Goal: Task Accomplishment & Management: Manage account settings

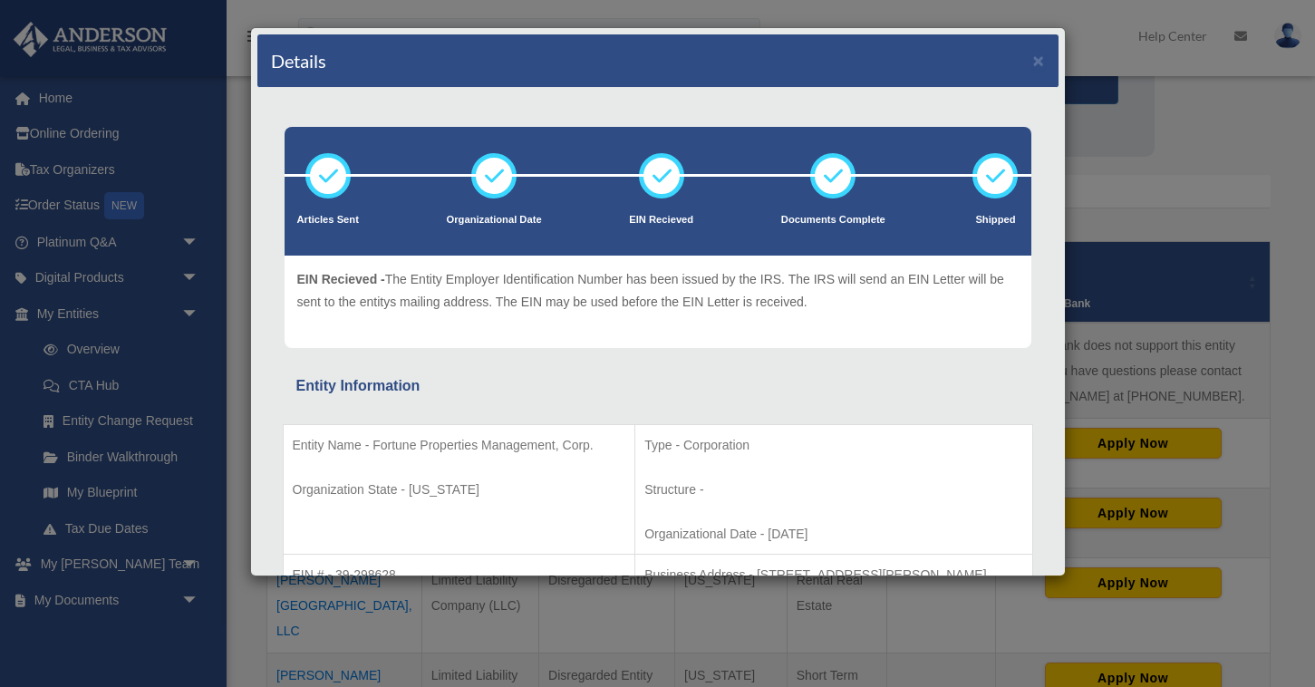
click at [1044, 60] on div "Details ×" at bounding box center [657, 60] width 801 height 53
click at [1039, 63] on button "×" at bounding box center [1039, 60] width 12 height 19
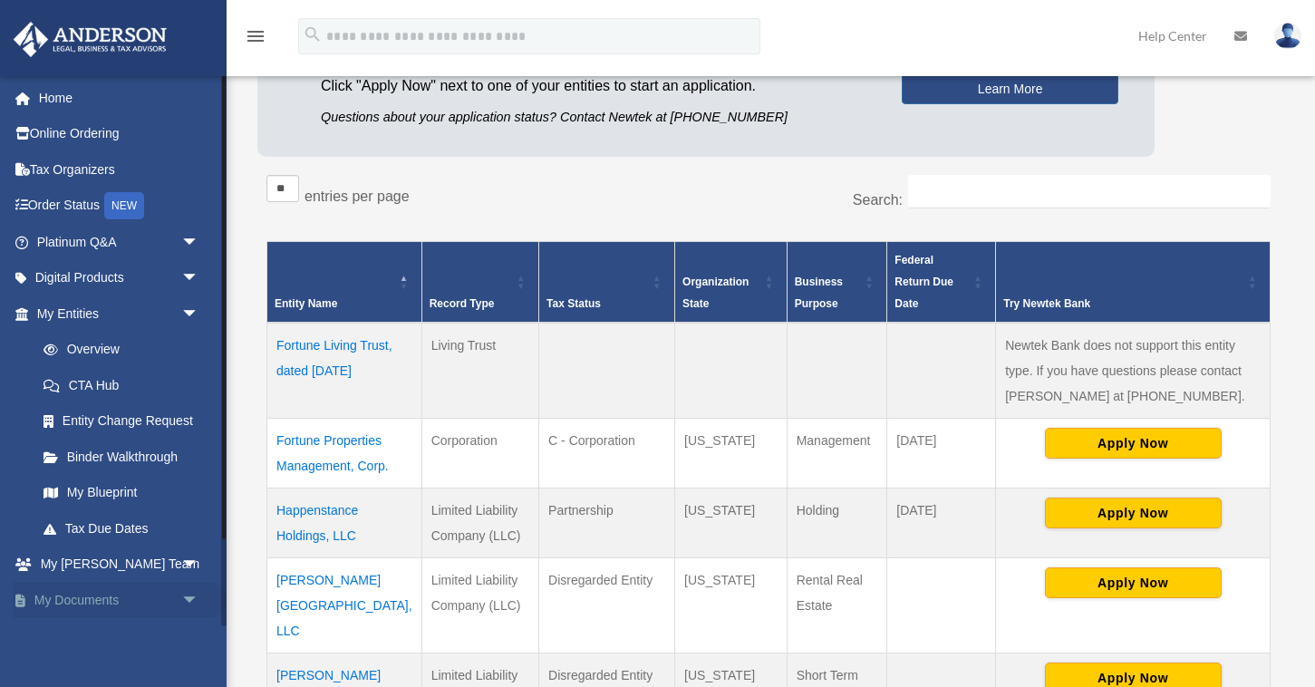
click at [69, 599] on link "My Documents arrow_drop_down" at bounding box center [120, 600] width 214 height 36
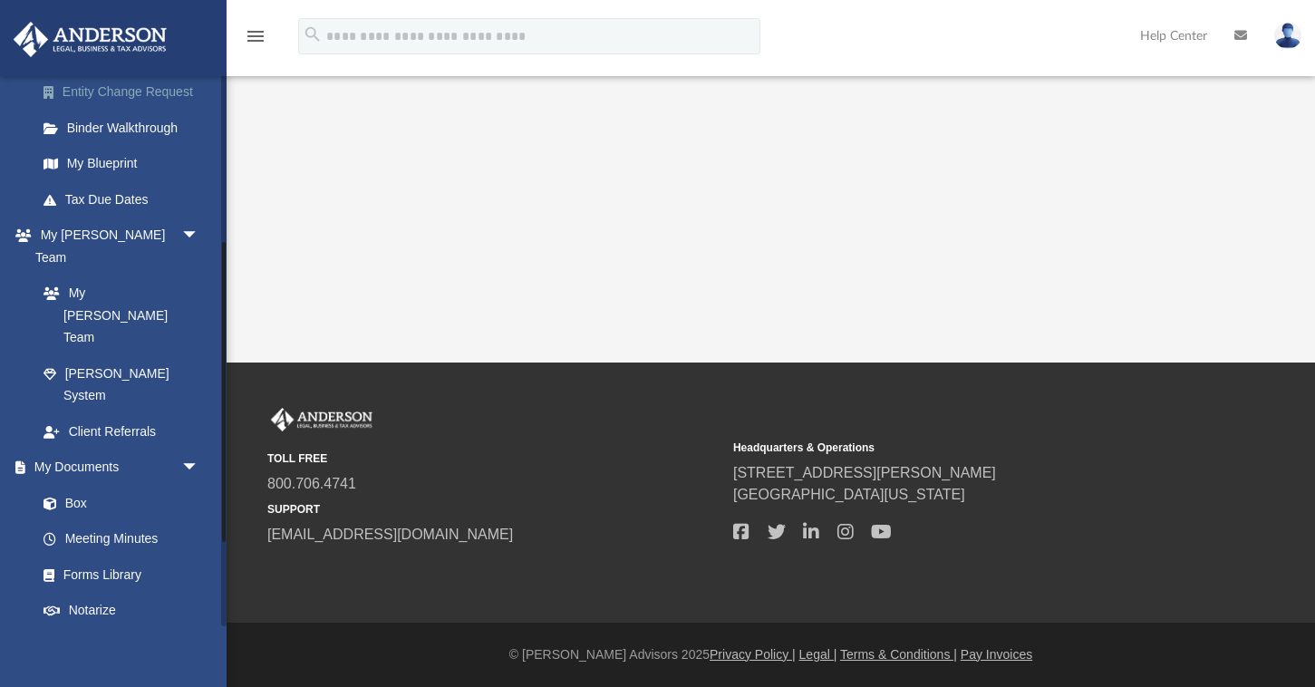
scroll to position [362, 0]
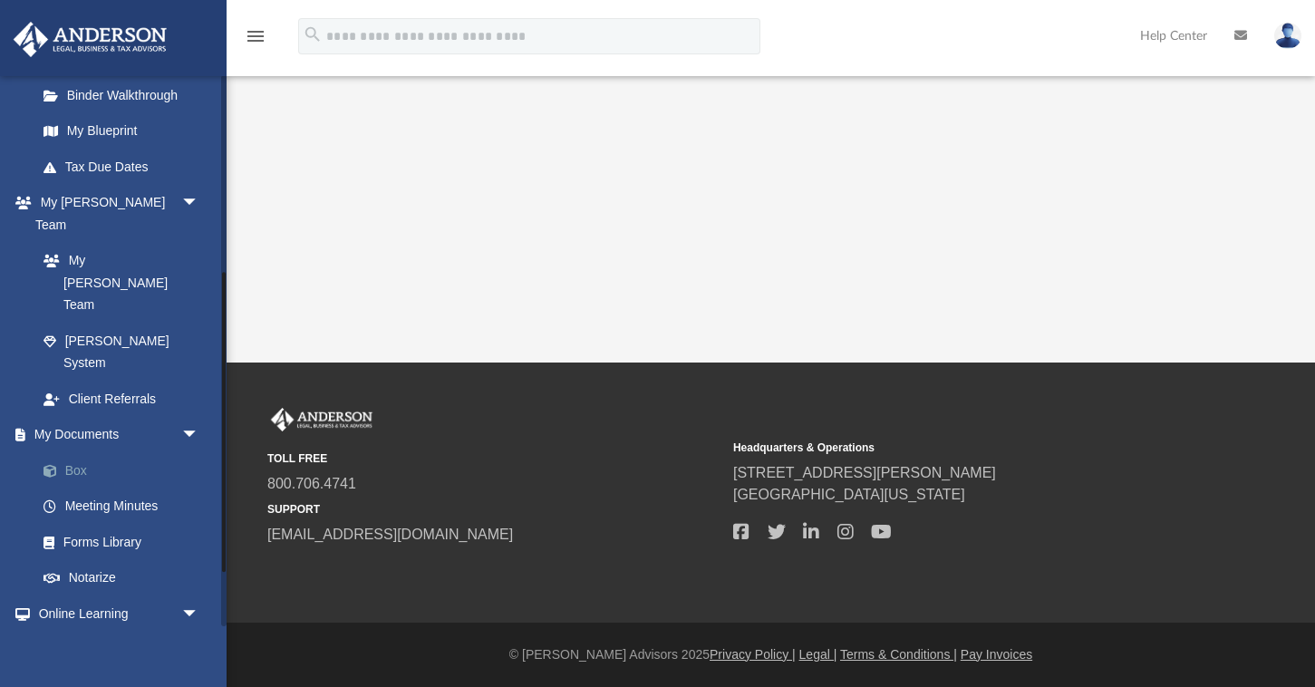
click at [79, 452] on link "Box" at bounding box center [125, 470] width 201 height 36
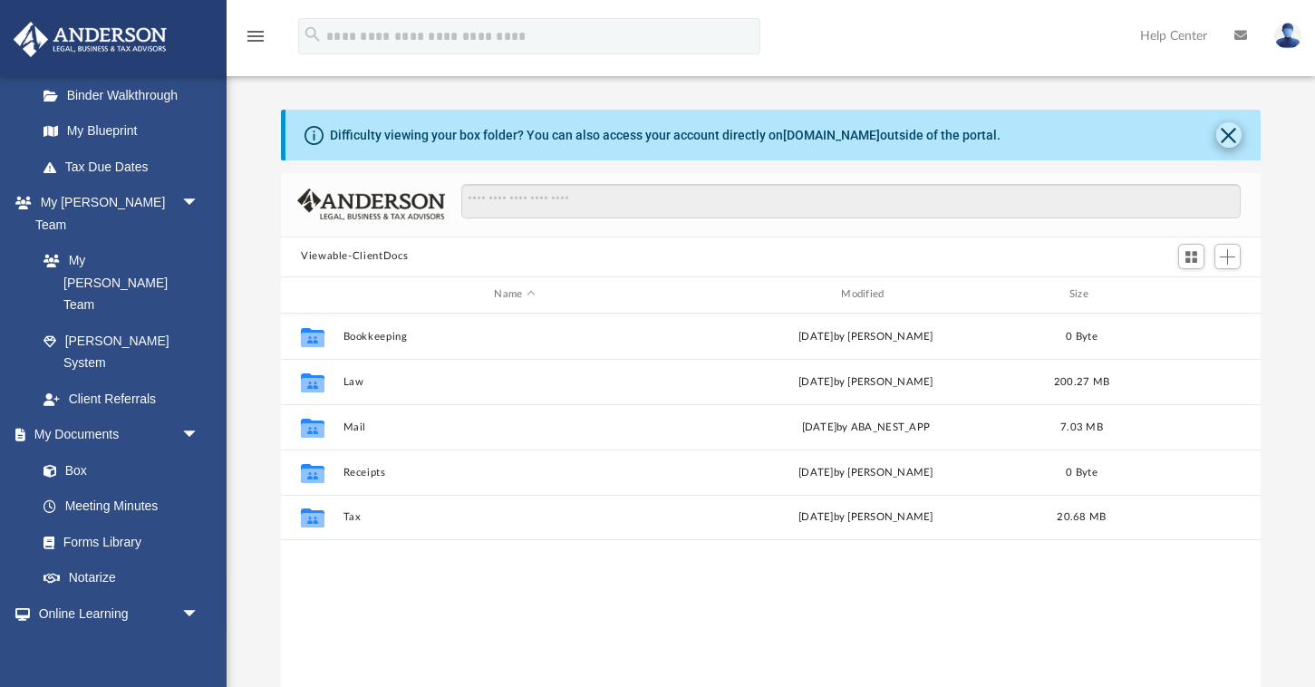
scroll to position [411, 980]
click at [1229, 137] on button "Close" at bounding box center [1228, 134] width 25 height 25
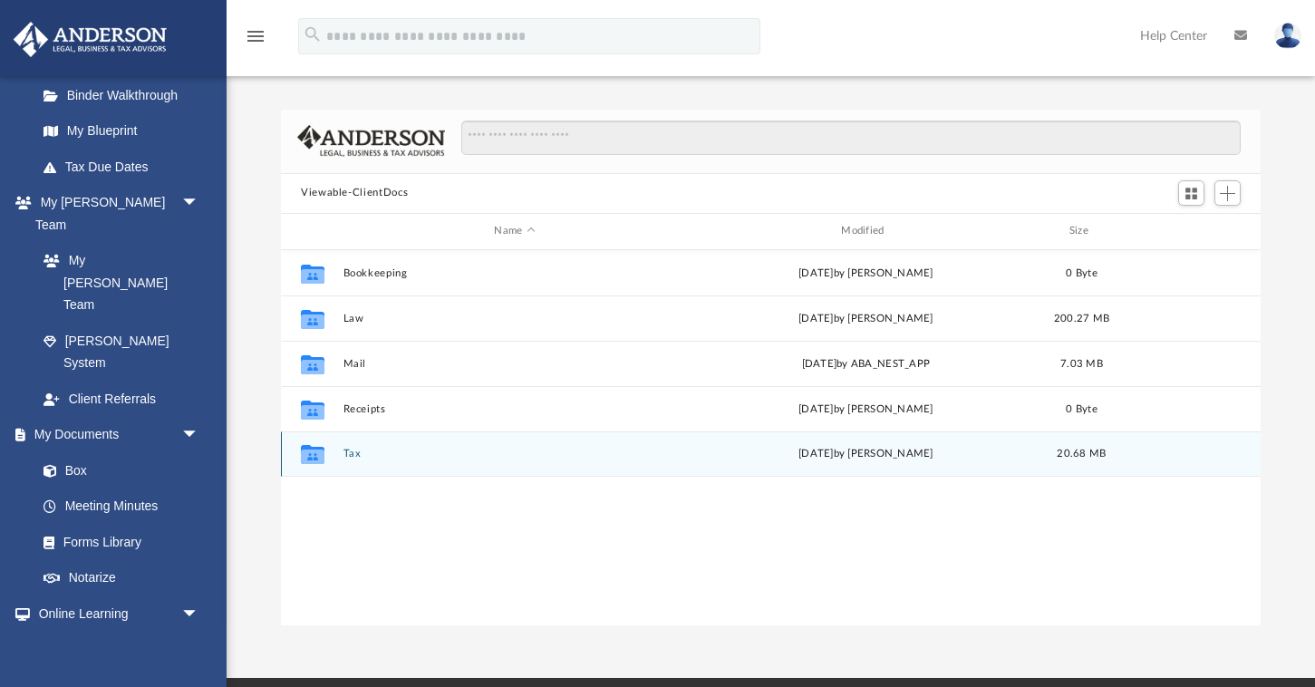
click at [351, 454] on button "Tax" at bounding box center [514, 454] width 343 height 12
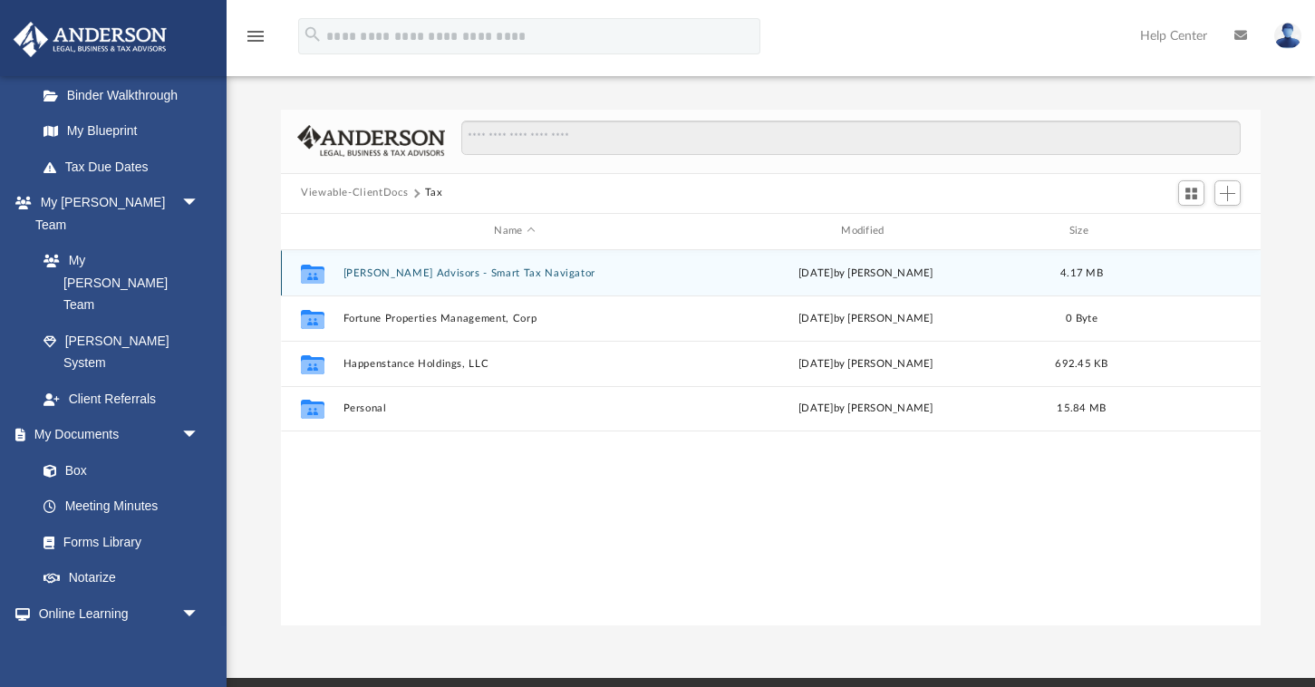
click at [386, 276] on button "Anderson Advisors - Smart Tax Navigator" at bounding box center [514, 272] width 343 height 12
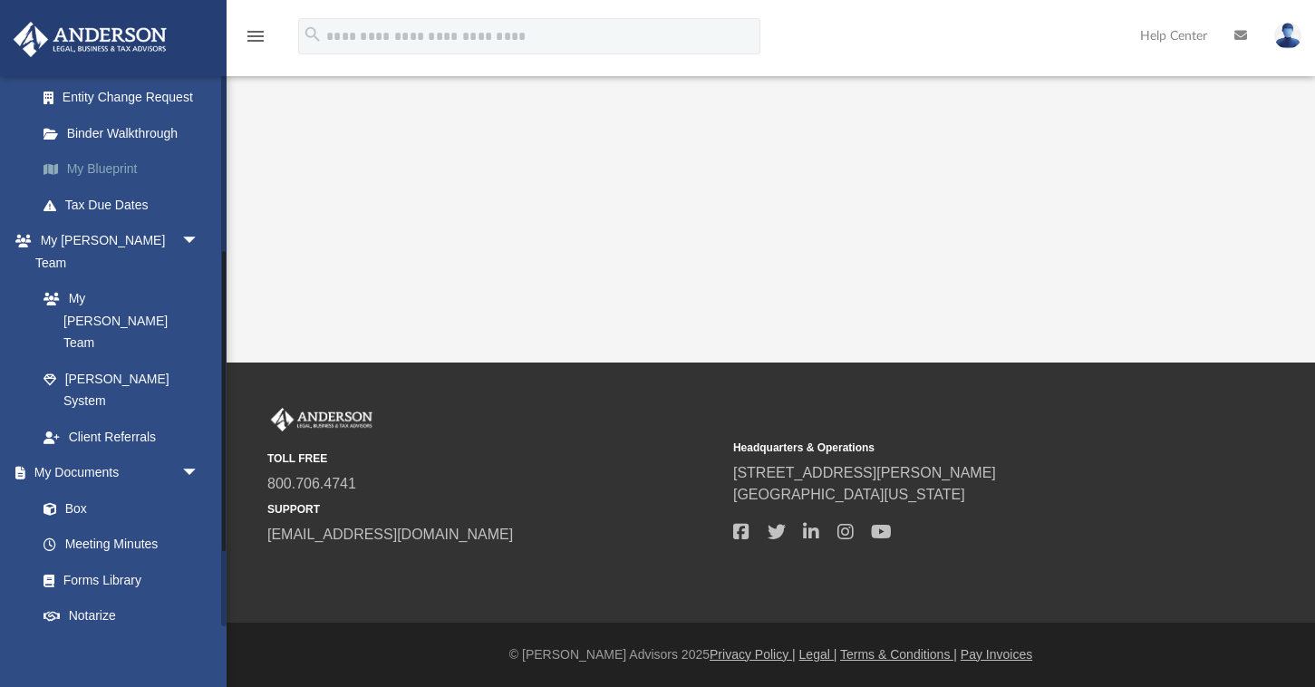
scroll to position [325, 0]
click at [77, 488] on link "Box" at bounding box center [125, 506] width 201 height 36
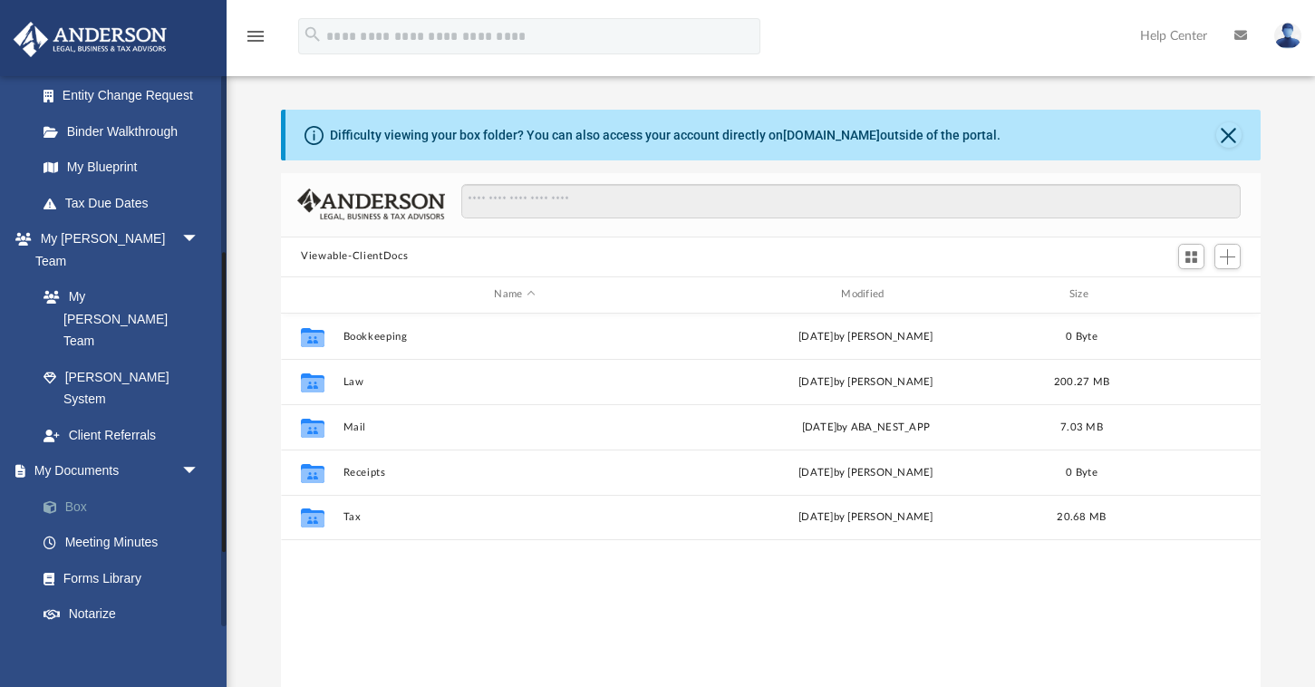
scroll to position [411, 980]
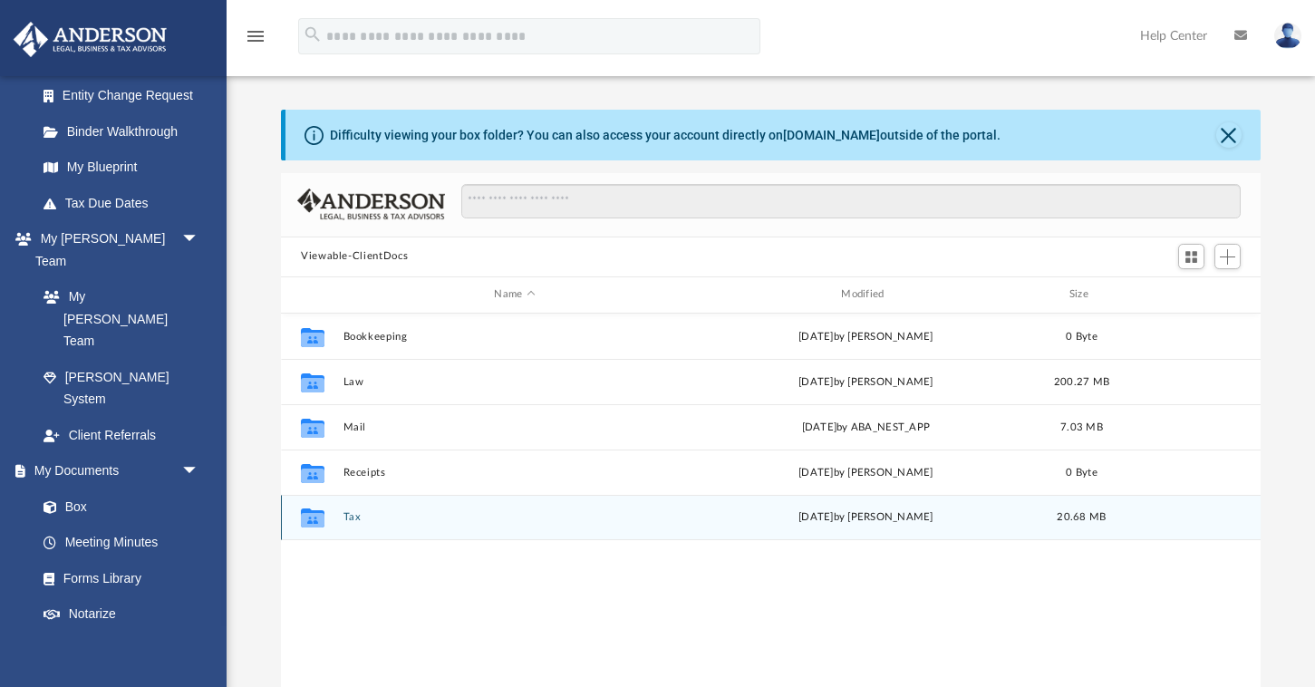
click at [354, 519] on button "Tax" at bounding box center [514, 517] width 343 height 12
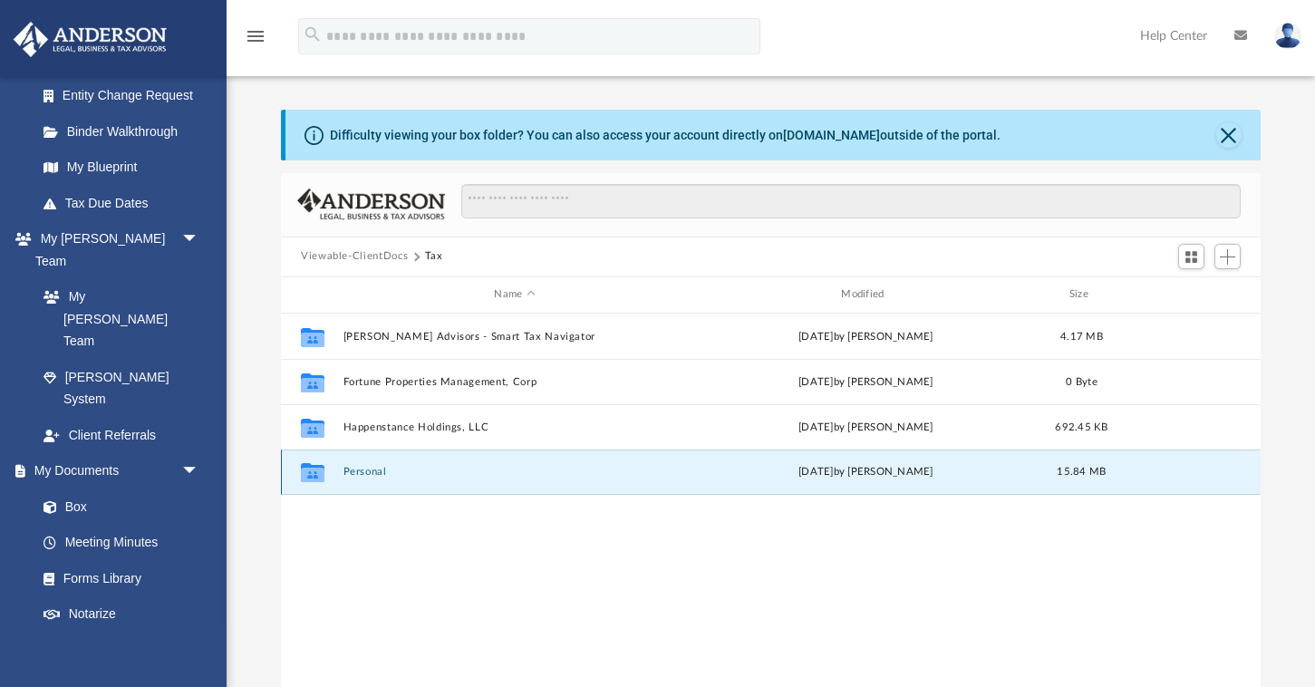
click at [361, 476] on button "Personal" at bounding box center [514, 472] width 343 height 12
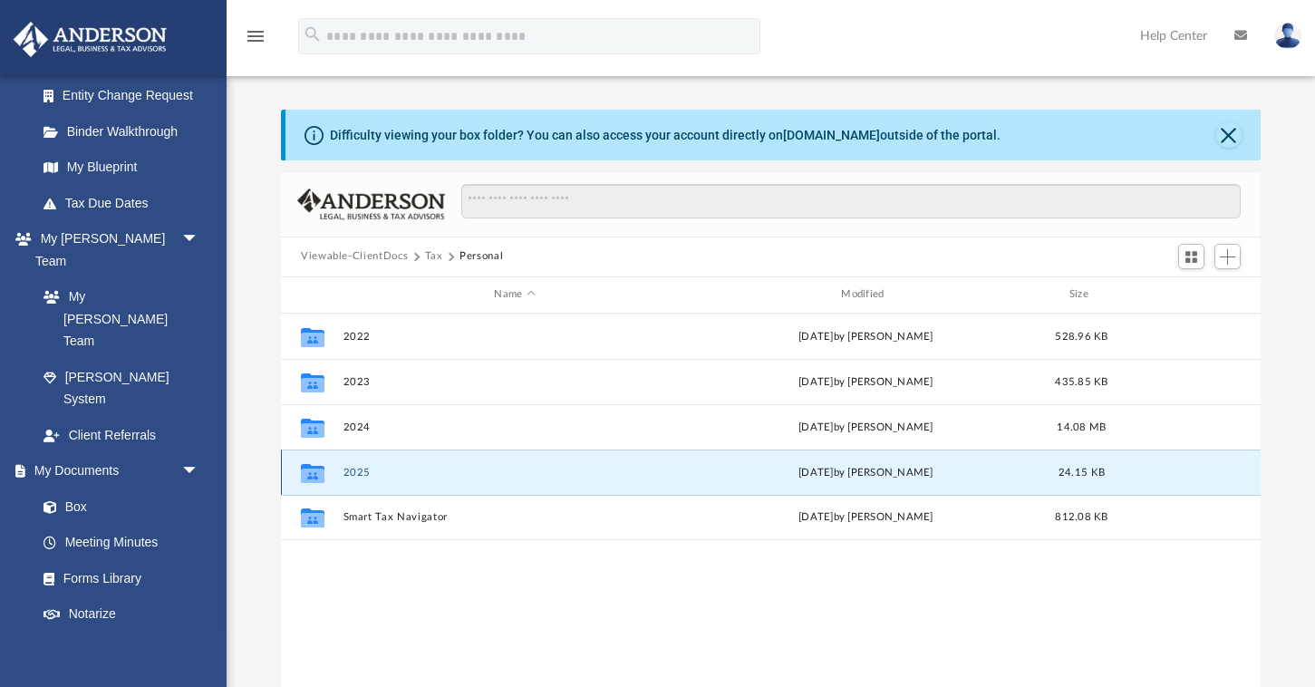
click at [355, 469] on button "2025" at bounding box center [514, 472] width 343 height 12
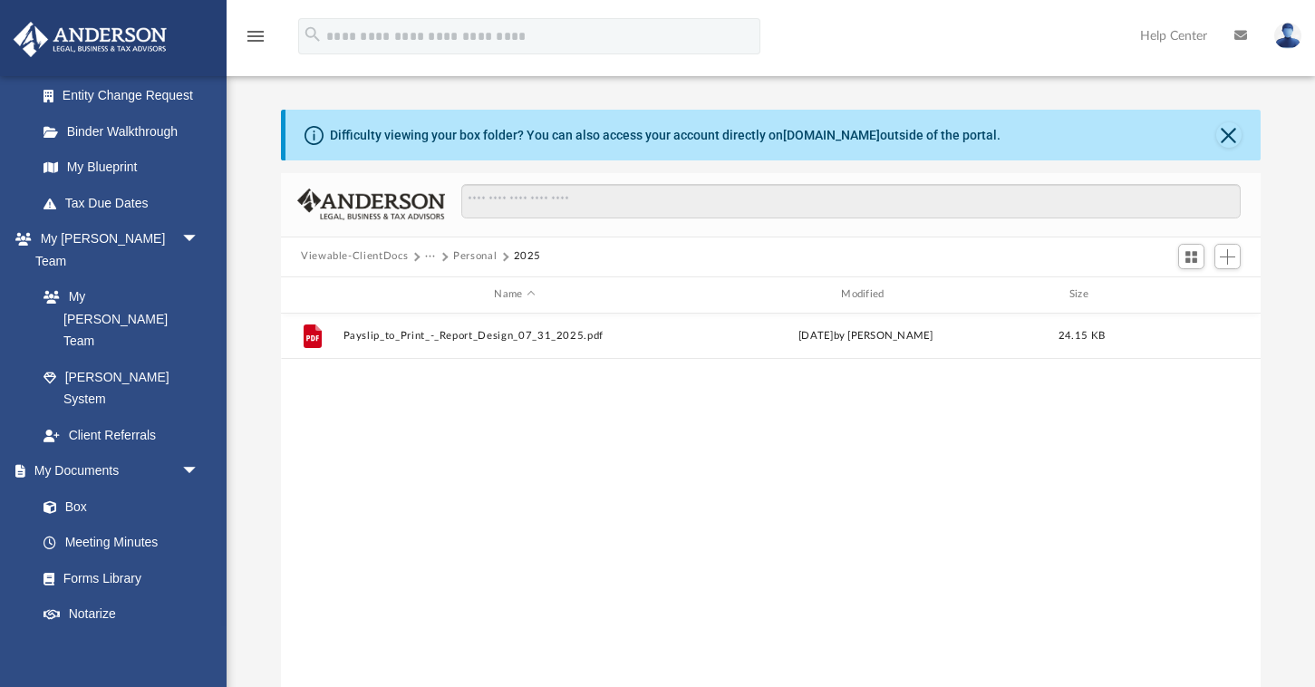
click at [480, 262] on button "Personal" at bounding box center [475, 256] width 44 height 16
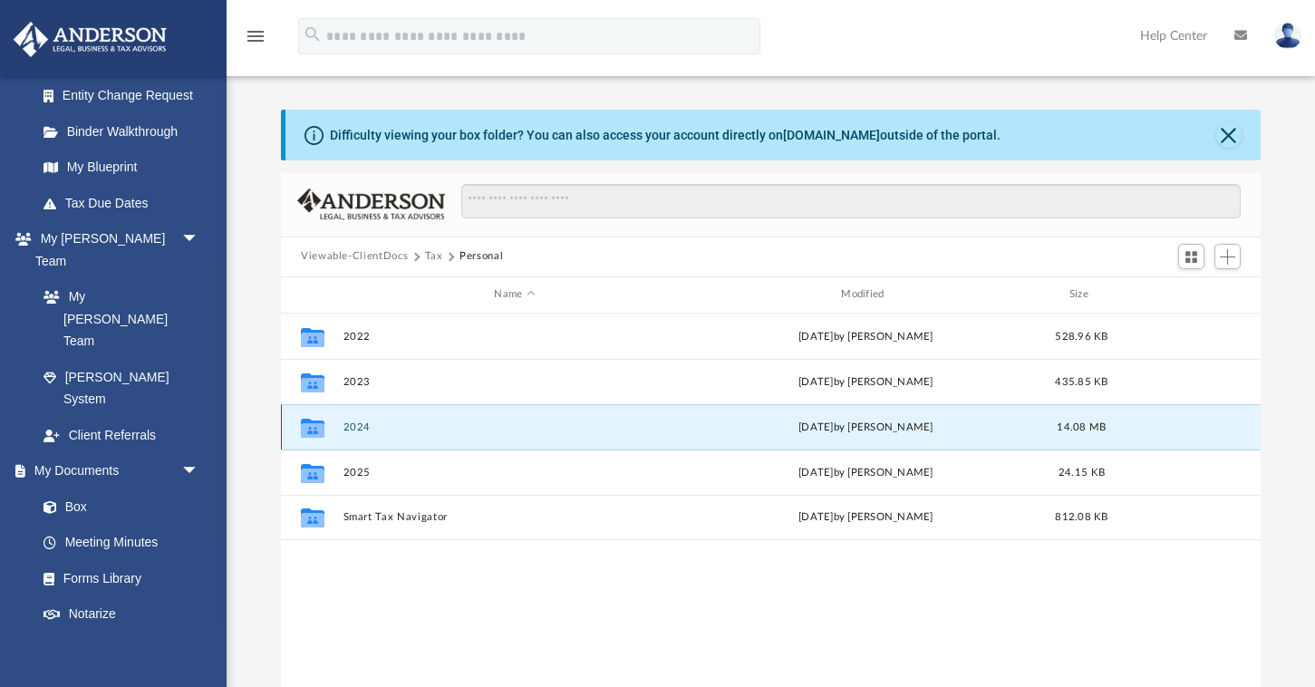
click at [363, 428] on button "2024" at bounding box center [514, 427] width 343 height 12
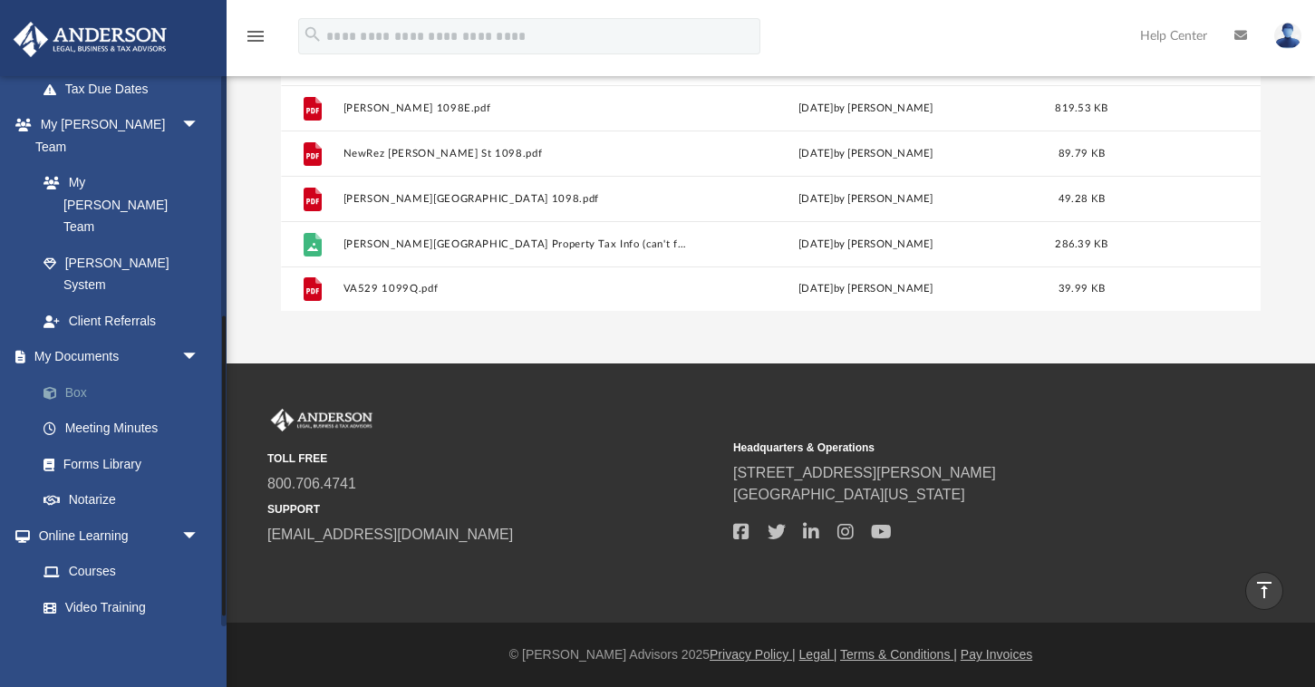
scroll to position [461, 0]
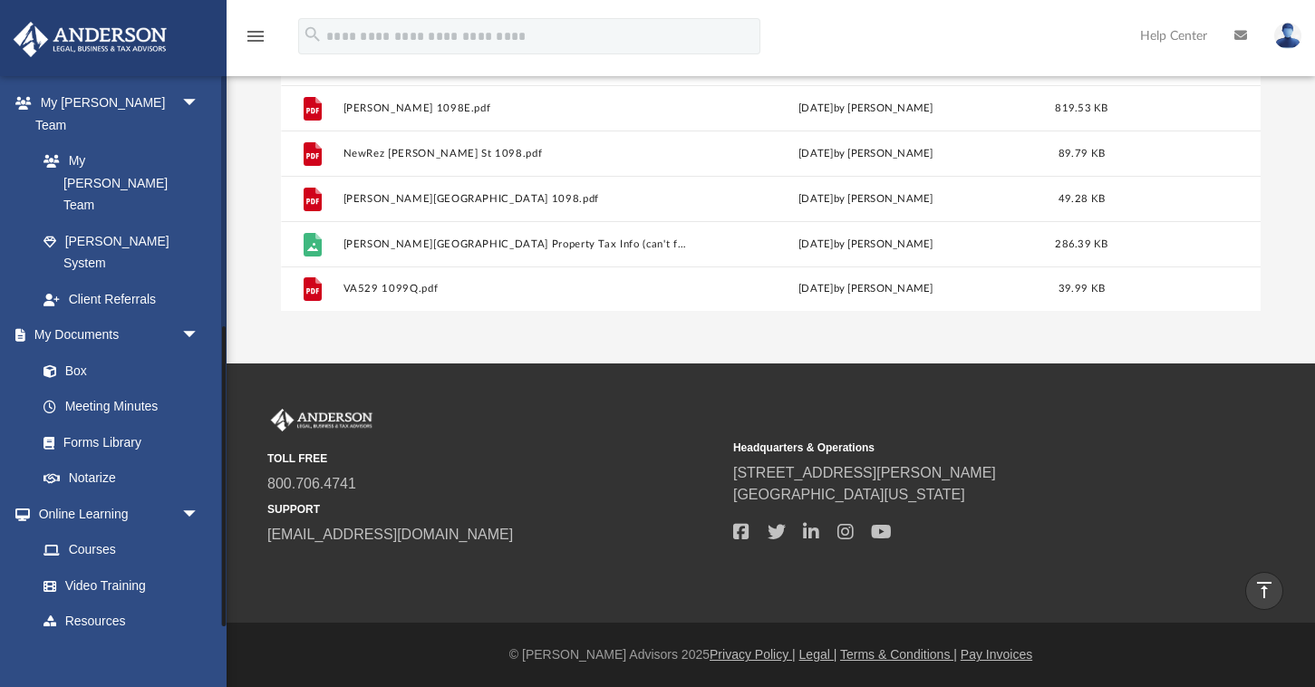
click at [50, 639] on link "Billing arrow_drop_down" at bounding box center [120, 657] width 214 height 36
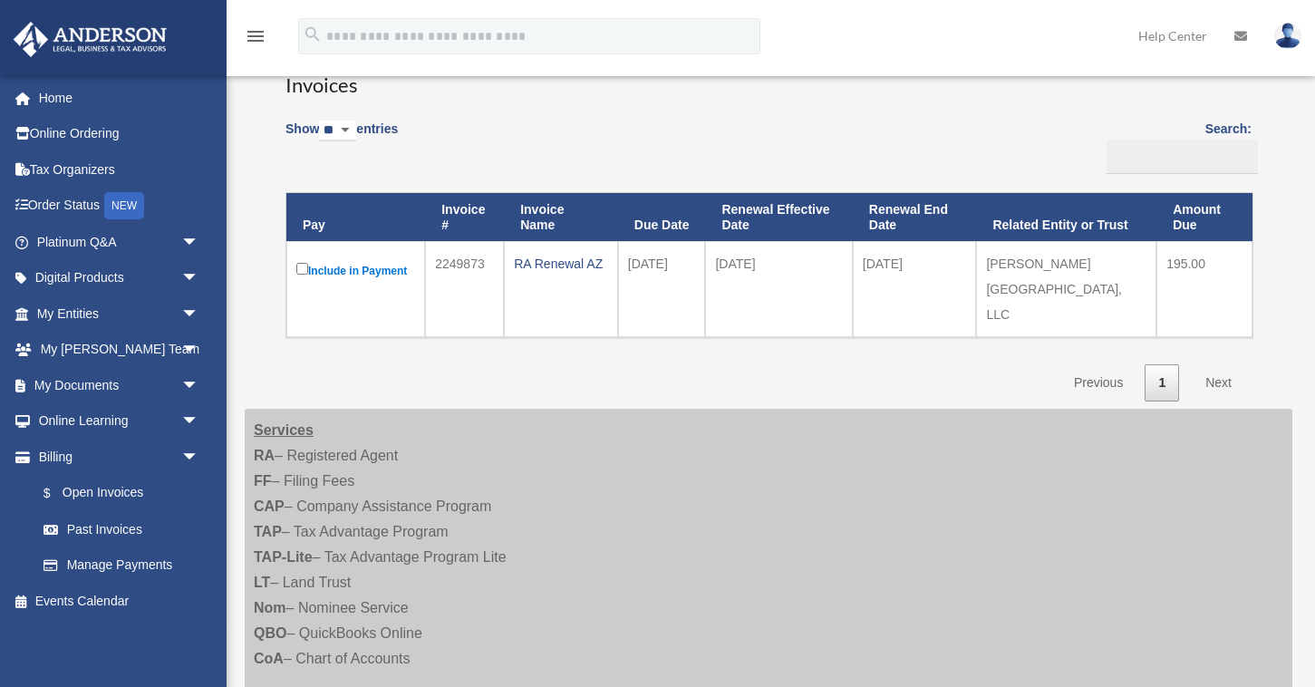
scroll to position [131, 0]
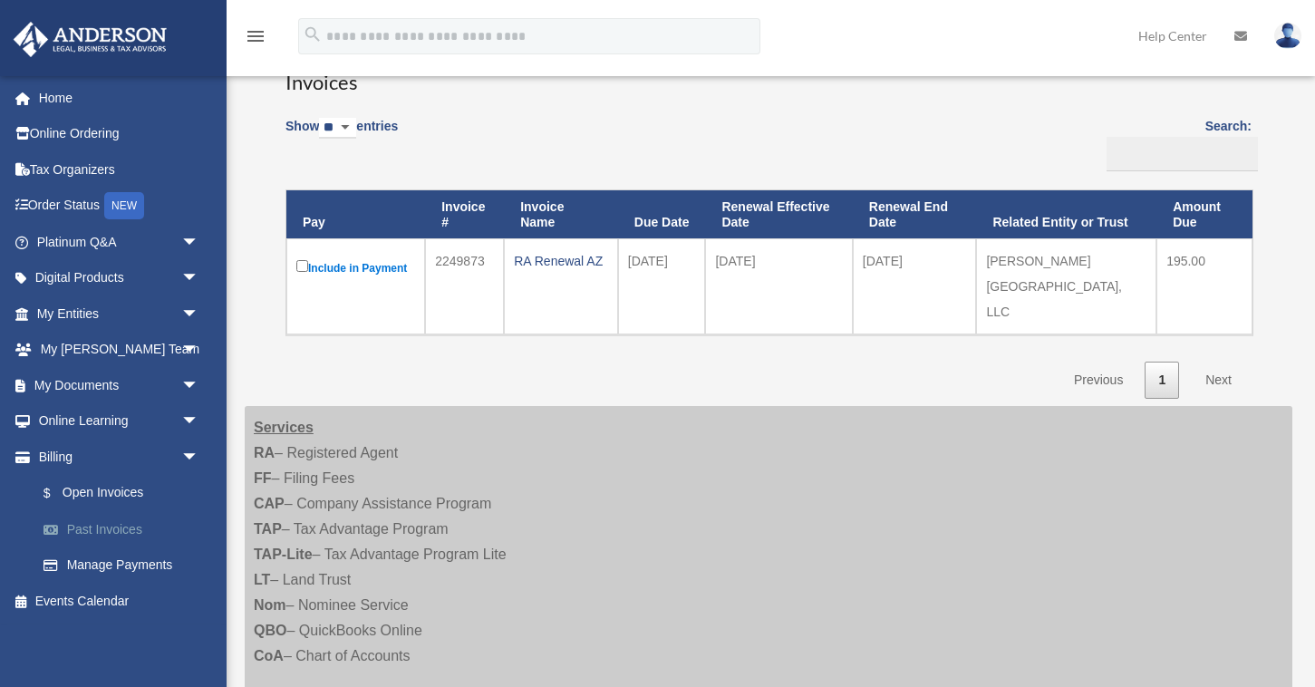
click at [91, 532] on link "Past Invoices" at bounding box center [125, 529] width 201 height 36
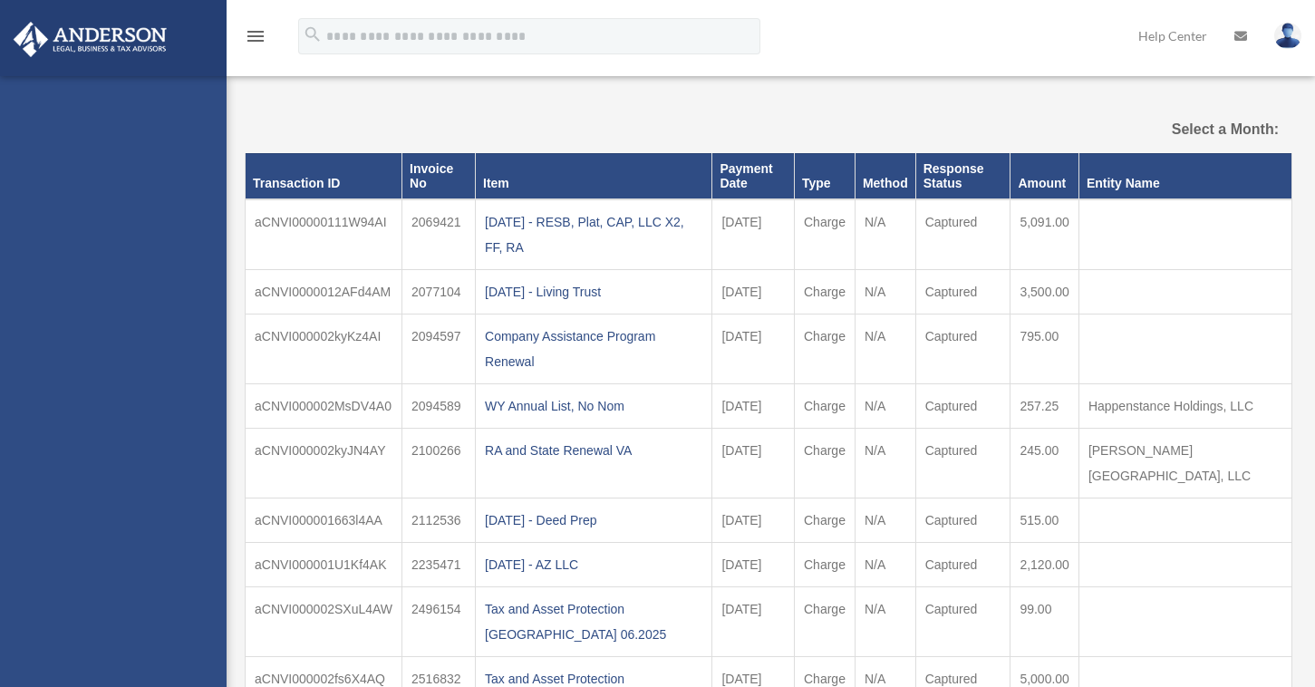
select select
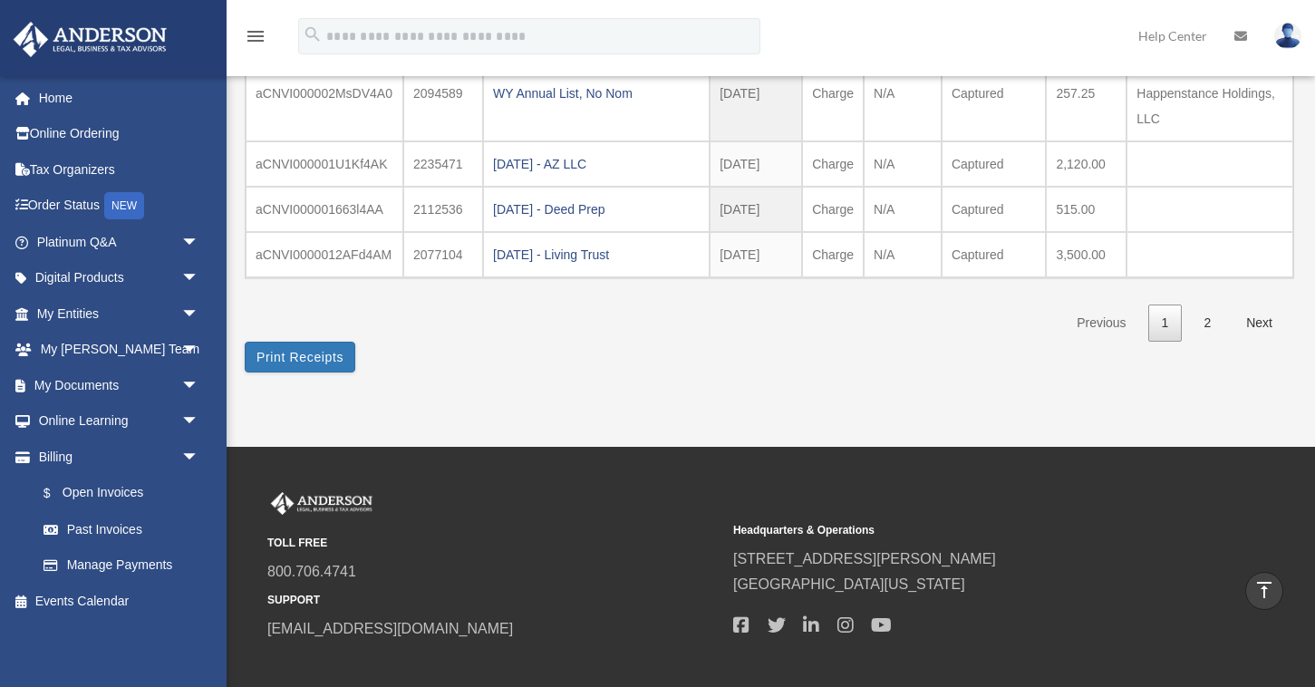
scroll to position [593, 0]
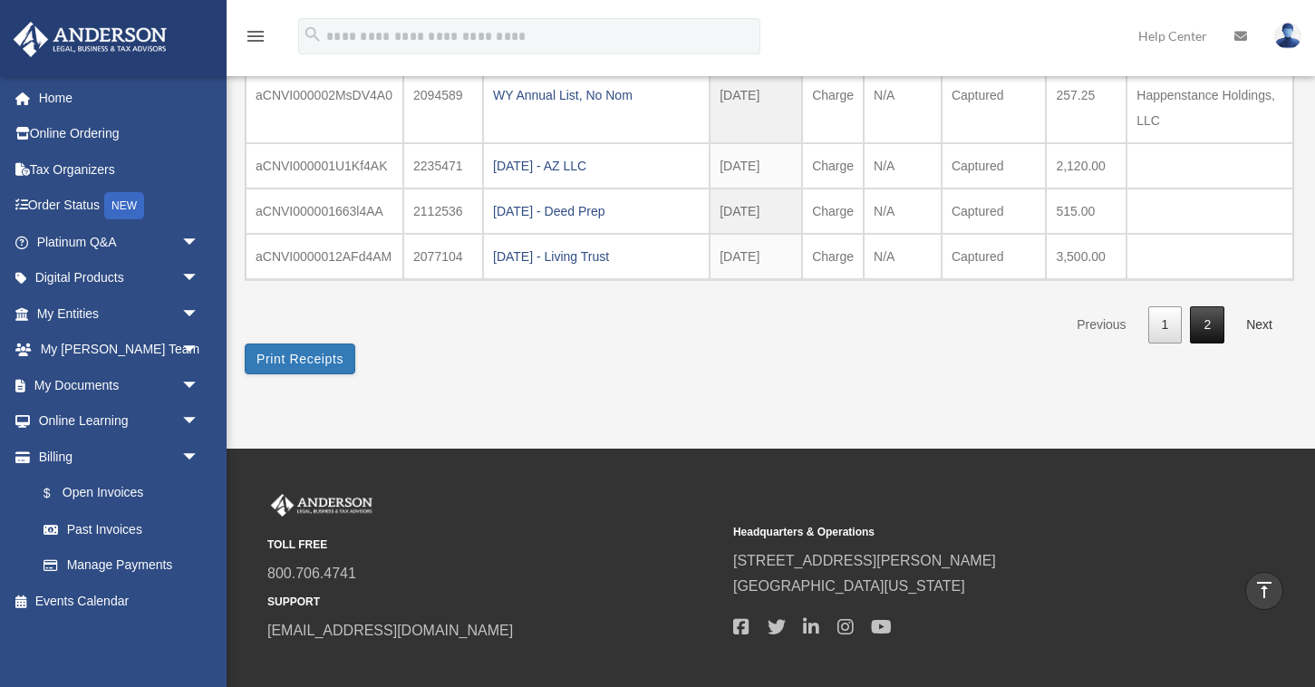
click at [1207, 306] on link "2" at bounding box center [1207, 324] width 34 height 37
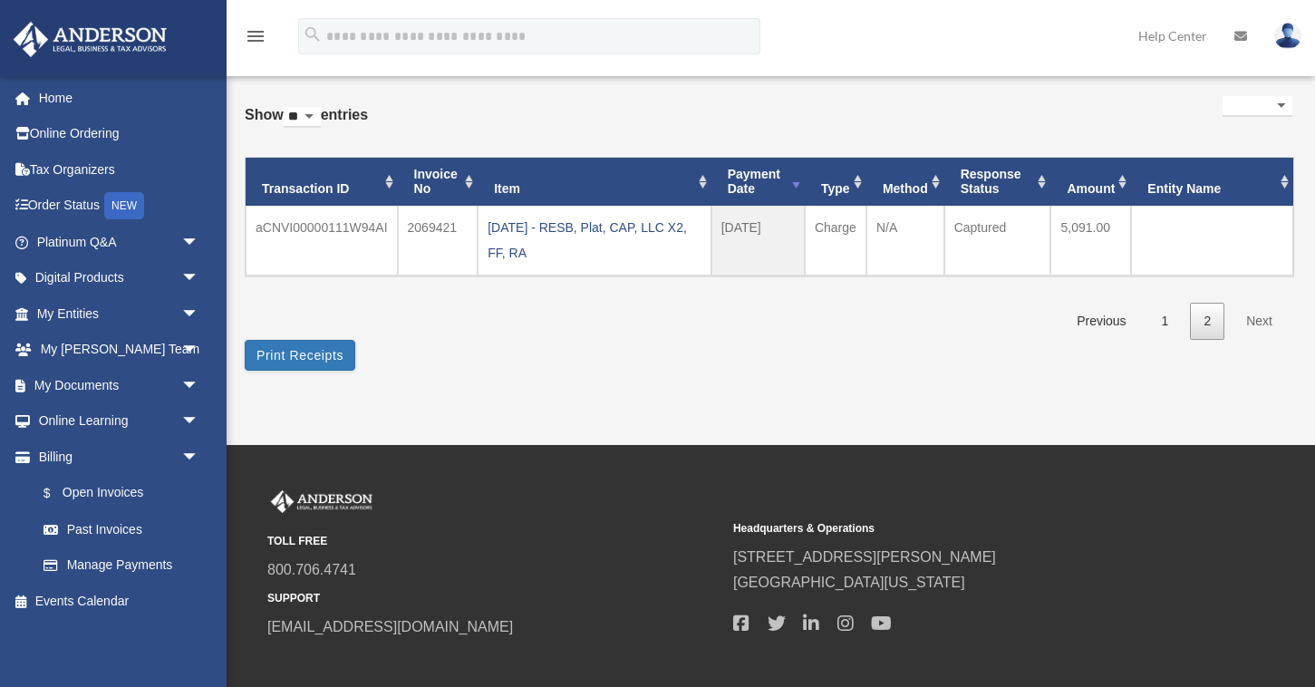
scroll to position [58, 0]
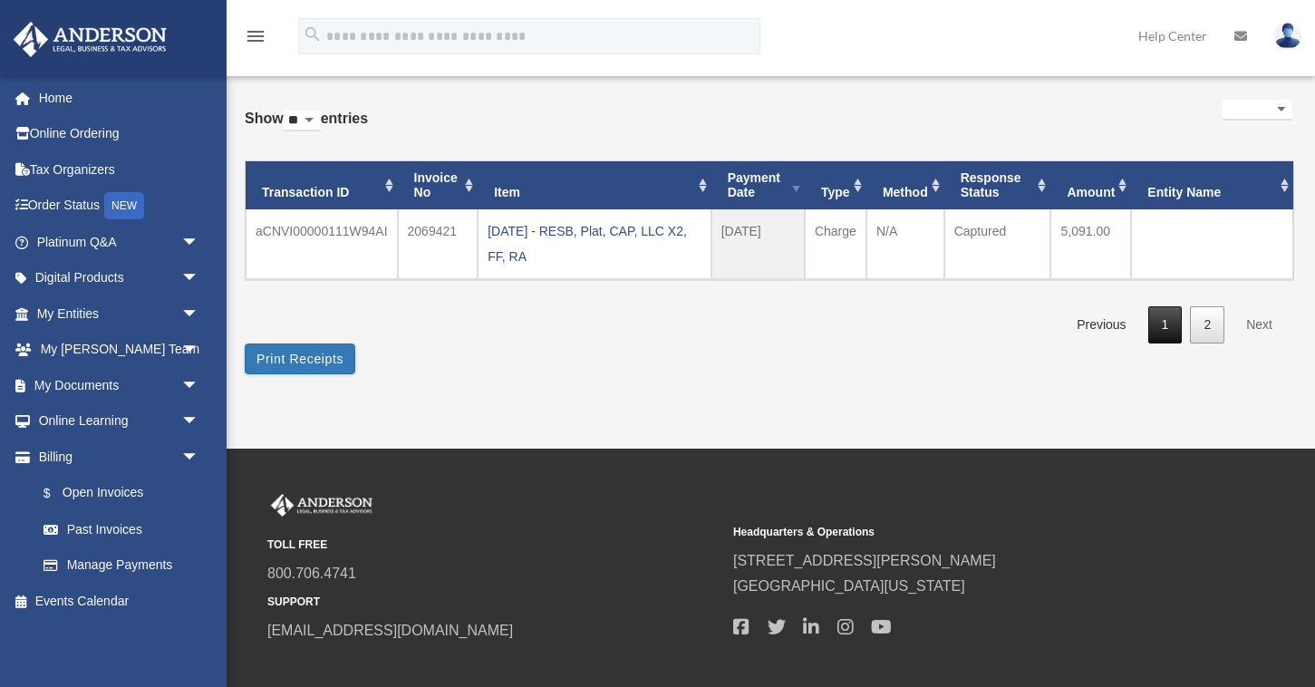
click at [1165, 334] on link "1" at bounding box center [1165, 324] width 34 height 37
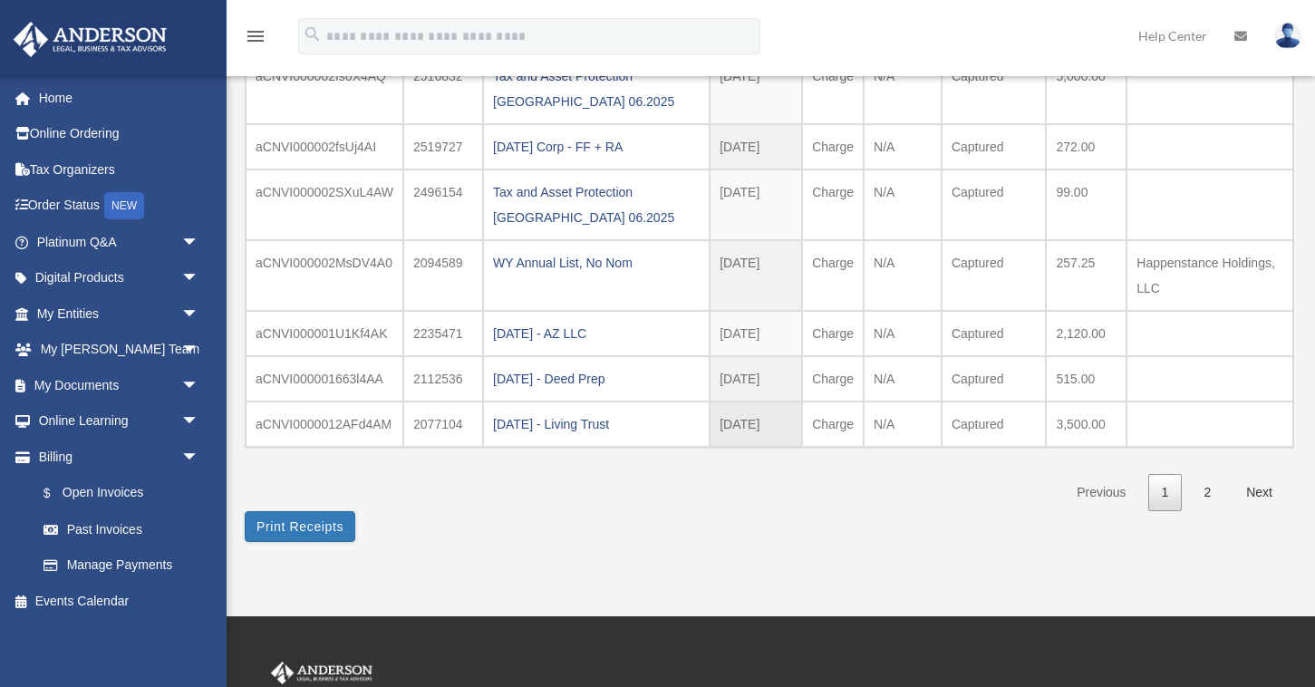
scroll to position [511, 0]
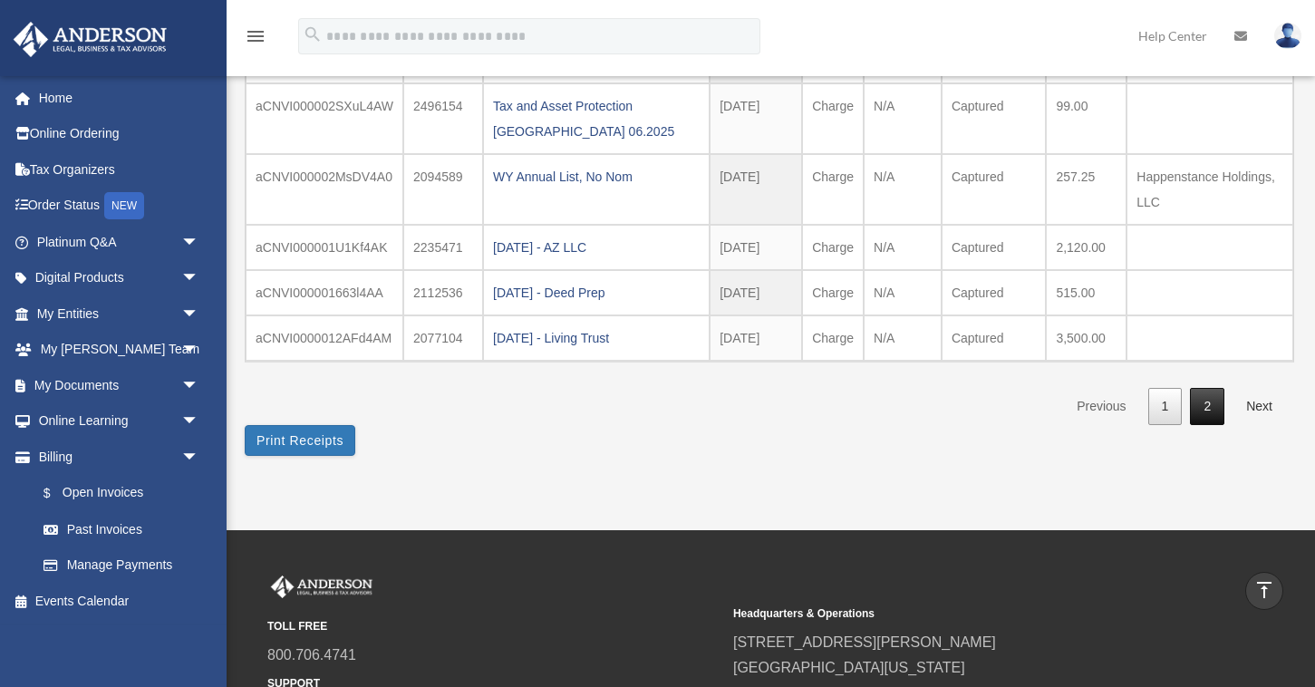
click at [1207, 388] on link "2" at bounding box center [1207, 406] width 34 height 37
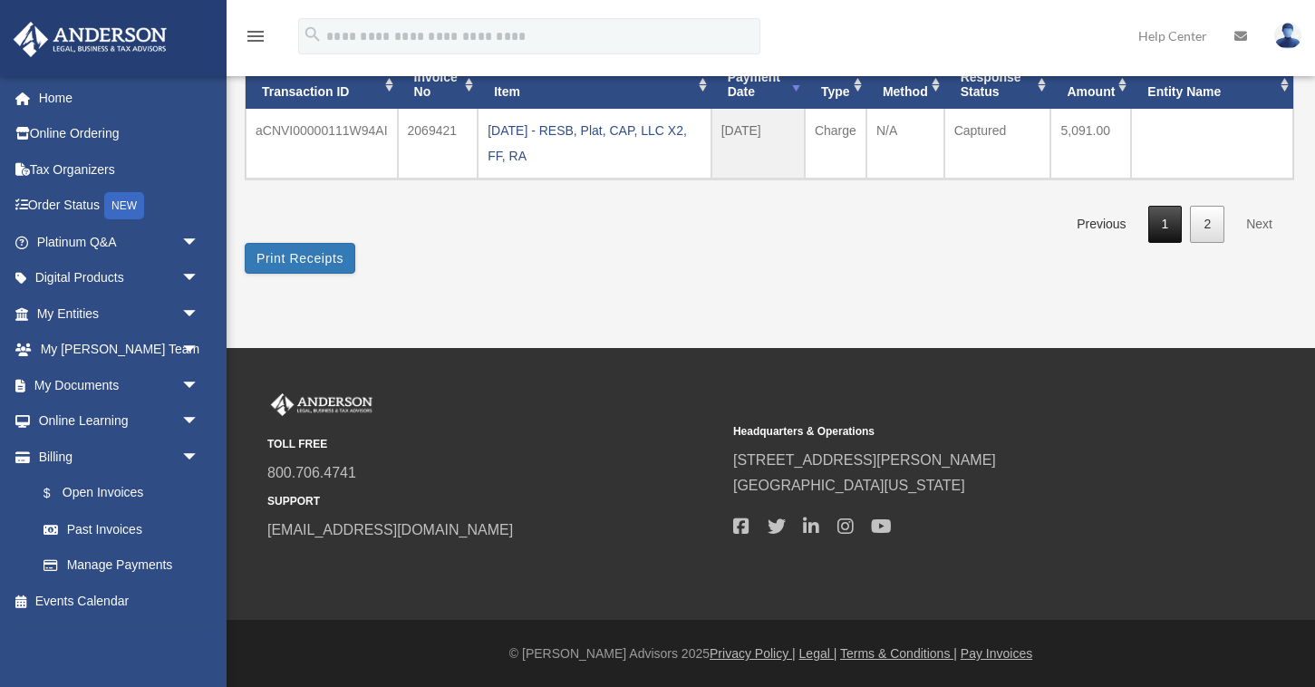
click at [1171, 233] on link "1" at bounding box center [1165, 224] width 34 height 37
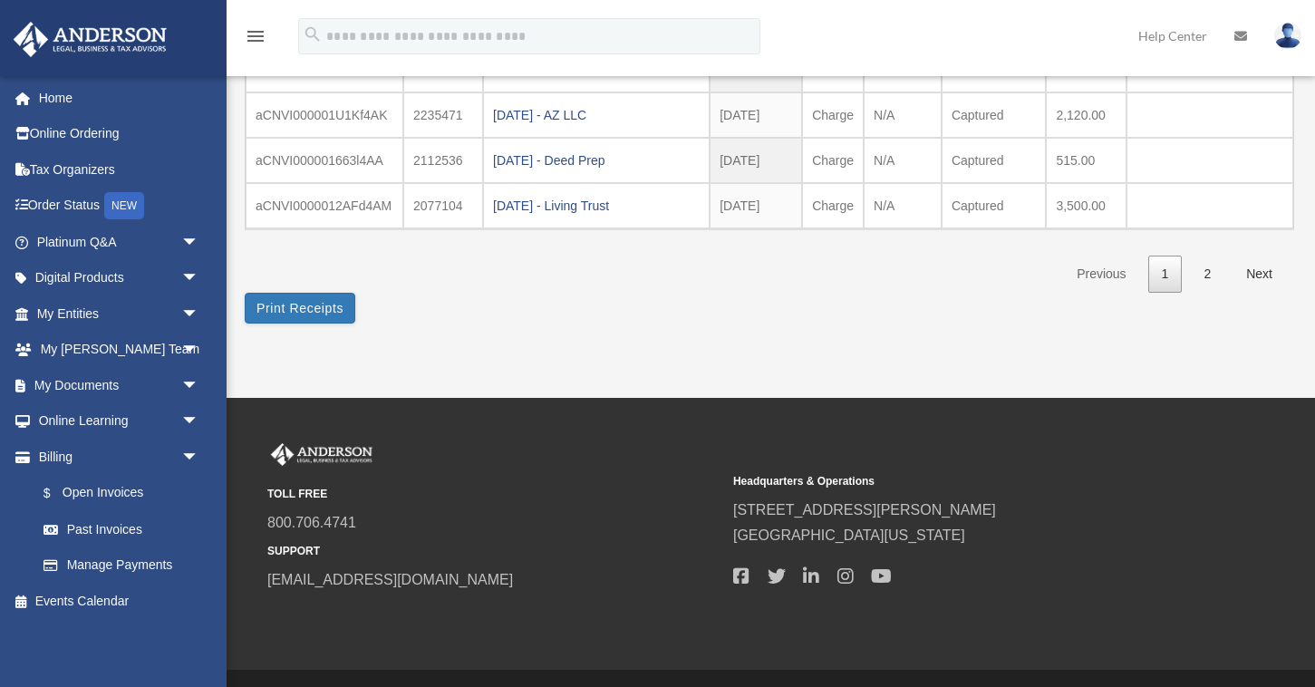
scroll to position [668, 0]
